Goal: Check status: Check status

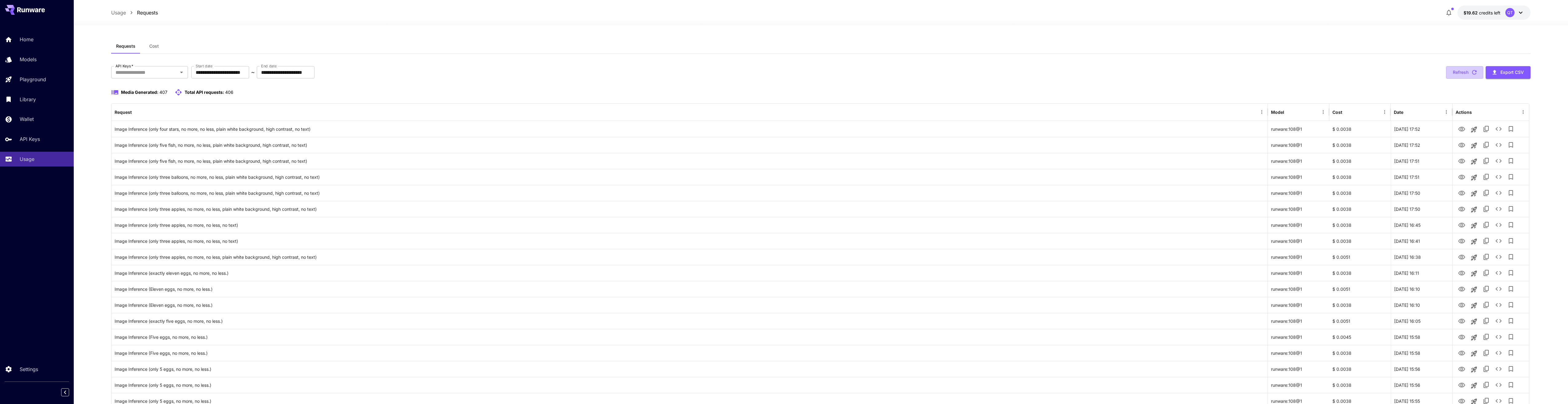
click at [1454, 68] on button "Refresh" at bounding box center [1465, 72] width 37 height 13
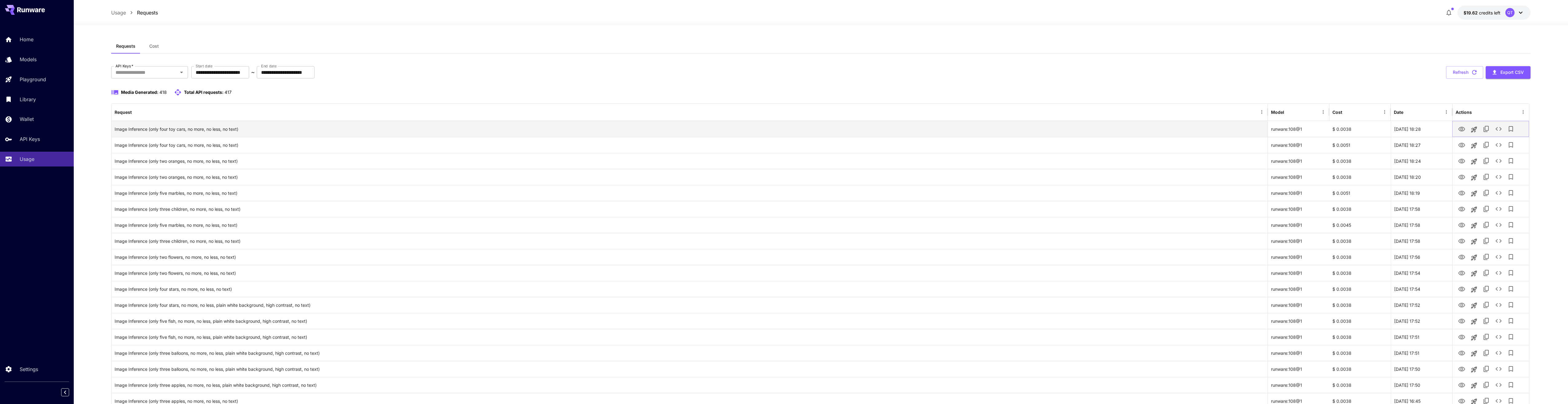
click at [1465, 129] on icon "View" at bounding box center [1461, 129] width 7 height 5
click at [1455, 74] on button "Refresh" at bounding box center [1465, 72] width 37 height 13
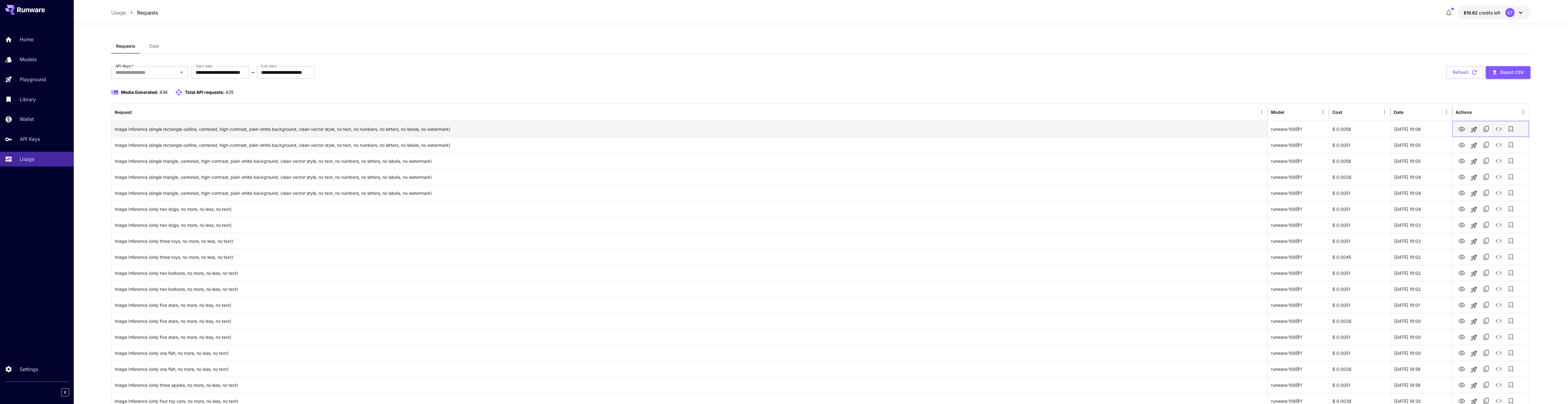
click at [1455, 130] on div at bounding box center [1491, 129] width 77 height 16
click at [1461, 130] on icon "View" at bounding box center [1461, 129] width 7 height 7
click at [1460, 147] on icon "View" at bounding box center [1461, 145] width 7 height 7
click at [1461, 161] on icon "View" at bounding box center [1461, 161] width 7 height 5
drag, startPoint x: 298, startPoint y: 146, endPoint x: 250, endPoint y: 144, distance: 48.0
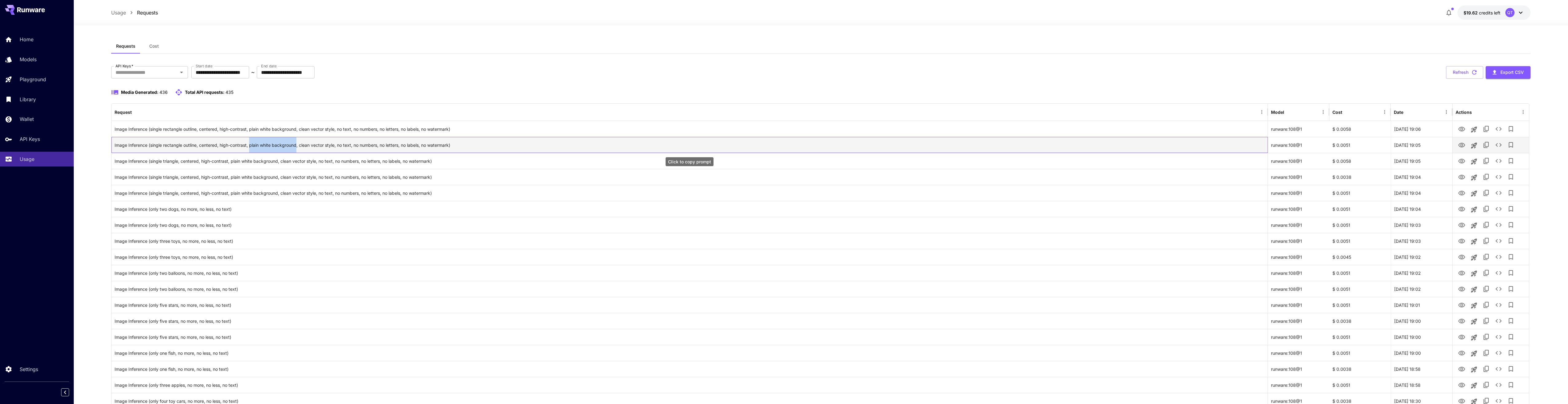
click at [250, 144] on div "Image Inference (single rectangle outline, centered, high-contrast, plain white…" at bounding box center [689, 145] width 1150 height 16
copy div "plain white background"
